Goal: Share content: Share content

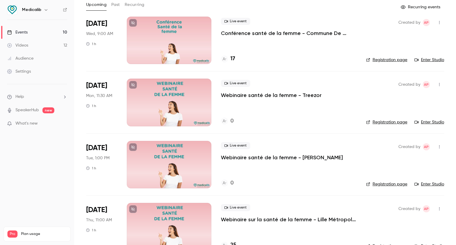
scroll to position [59, 0]
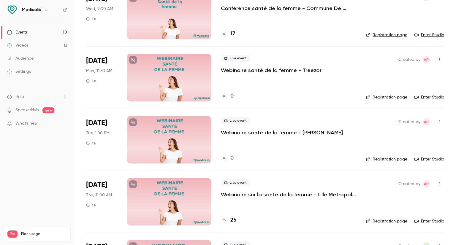
click at [185, 64] on div at bounding box center [169, 77] width 85 height 47
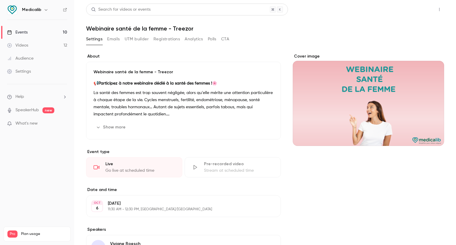
click at [422, 8] on button "Share" at bounding box center [417, 10] width 23 height 12
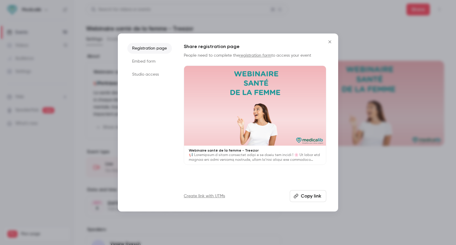
click at [145, 72] on li "Studio access" at bounding box center [149, 74] width 45 height 11
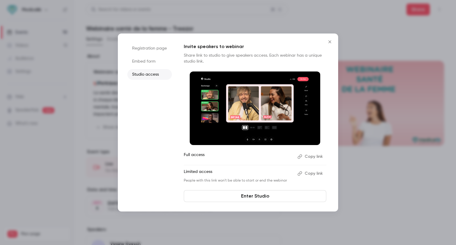
click at [311, 158] on button "Copy link" at bounding box center [310, 156] width 31 height 9
click at [362, 184] on div at bounding box center [228, 122] width 456 height 245
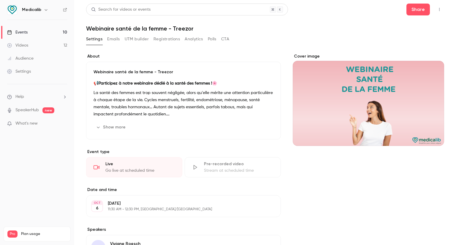
click at [27, 29] on div "Events" at bounding box center [17, 32] width 20 height 6
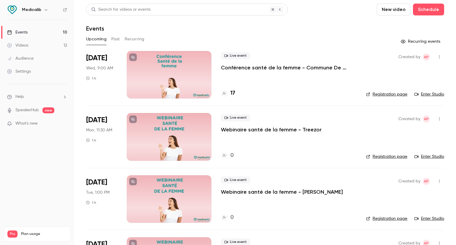
scroll to position [30, 0]
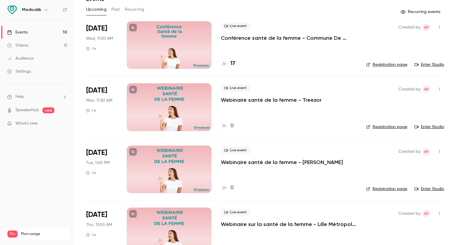
click at [189, 175] on div at bounding box center [169, 169] width 85 height 47
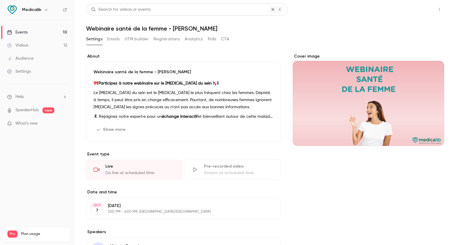
click at [424, 9] on button "Share" at bounding box center [417, 10] width 23 height 12
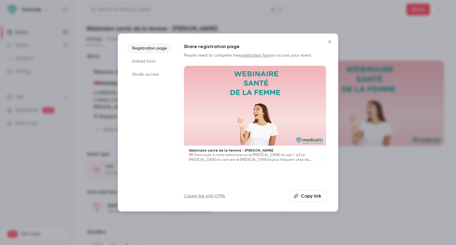
click at [138, 74] on li "Studio access" at bounding box center [149, 74] width 45 height 11
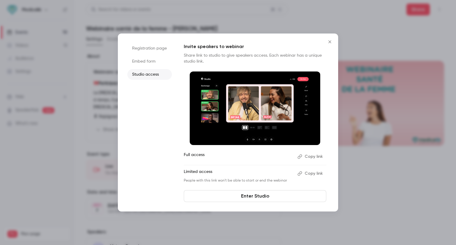
click at [316, 153] on button "Copy link" at bounding box center [310, 156] width 31 height 9
drag, startPoint x: 314, startPoint y: 156, endPoint x: 314, endPoint y: 149, distance: 6.8
click at [314, 156] on button "Copy link" at bounding box center [310, 156] width 31 height 9
